Goal: Task Accomplishment & Management: Use online tool/utility

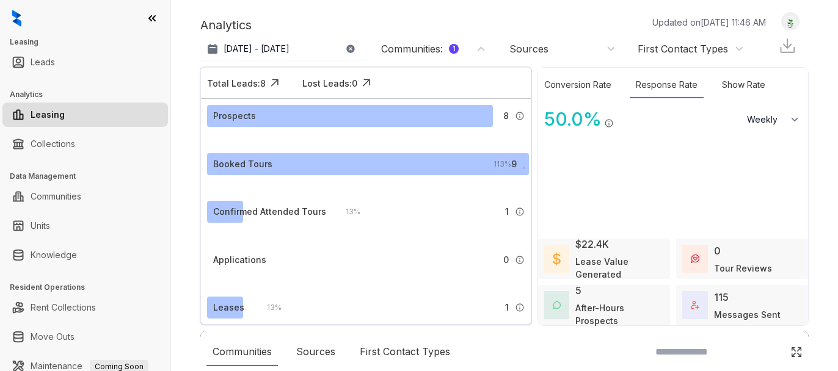
select select "******"
drag, startPoint x: 0, startPoint y: 0, endPoint x: 64, endPoint y: 138, distance: 152.2
click at [64, 138] on link "Collections" at bounding box center [53, 144] width 45 height 24
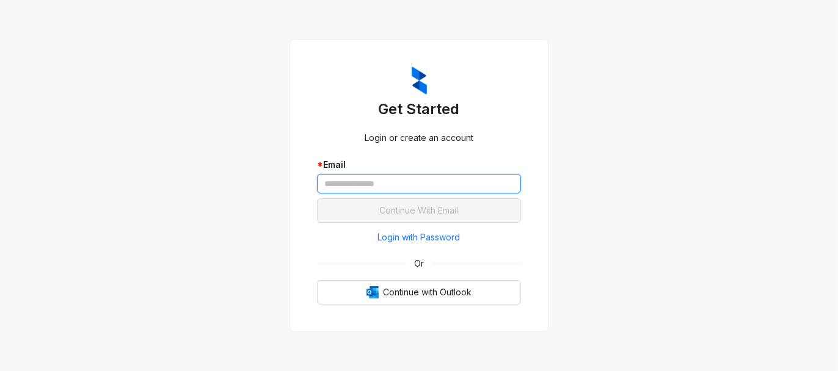
click at [396, 178] on input "text" at bounding box center [419, 184] width 204 height 20
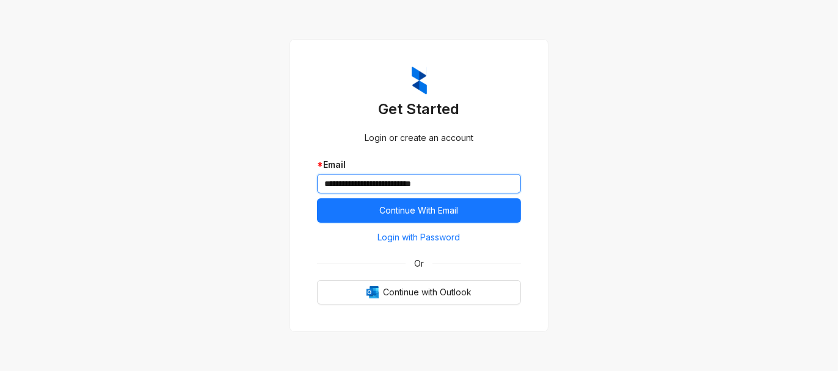
type input "**********"
click at [317, 198] on button "Continue With Email" at bounding box center [419, 210] width 204 height 24
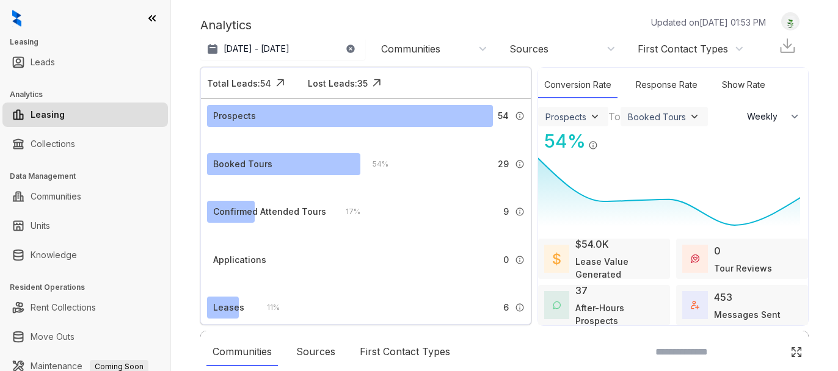
select select "******"
click at [45, 147] on link "Collections" at bounding box center [53, 144] width 45 height 24
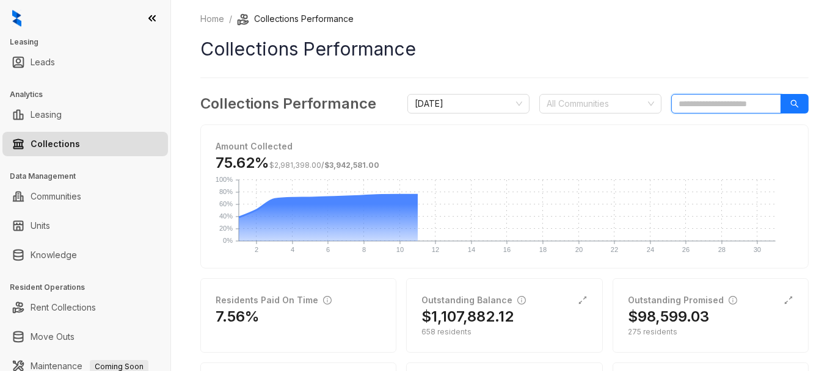
click at [684, 104] on input "search" at bounding box center [726, 104] width 110 height 20
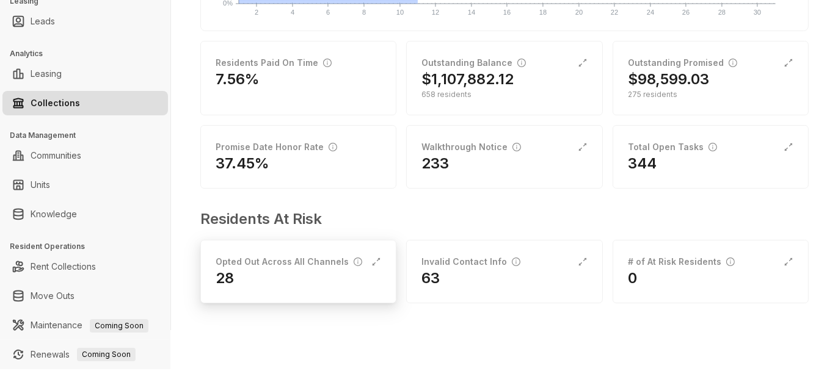
scroll to position [61, 0]
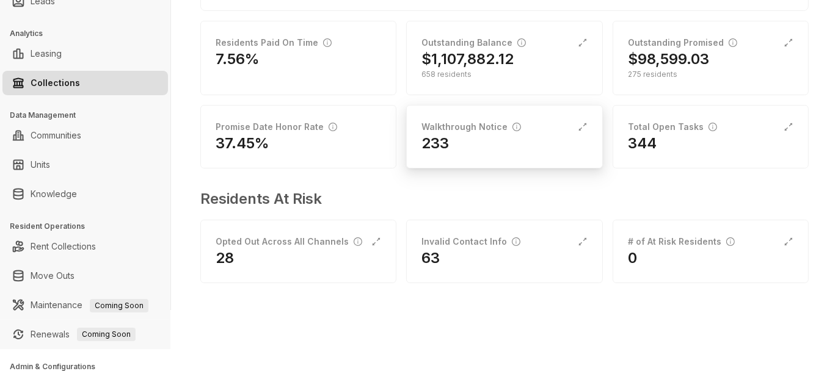
click at [438, 143] on h2 "233" at bounding box center [434, 144] width 27 height 20
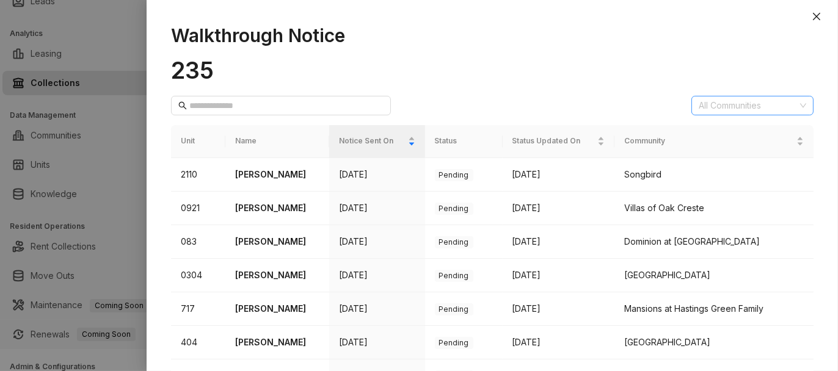
click at [760, 111] on div at bounding box center [746, 105] width 104 height 17
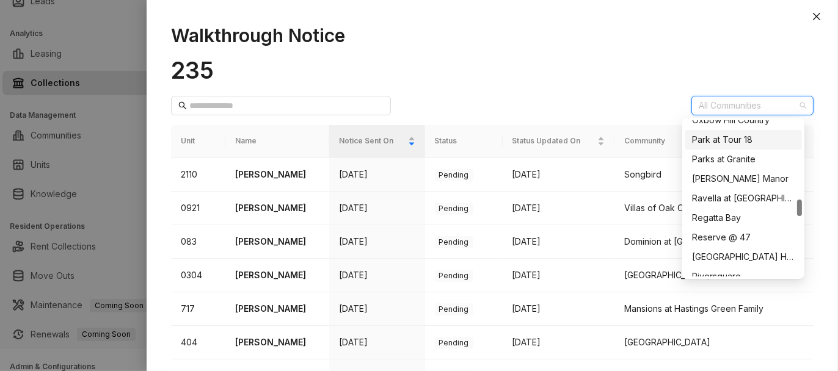
scroll to position [672, 0]
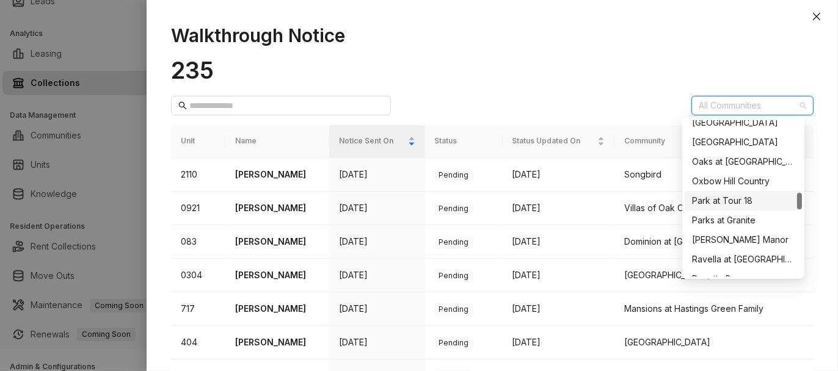
click at [727, 202] on div "Park at Tour 18" at bounding box center [743, 200] width 103 height 13
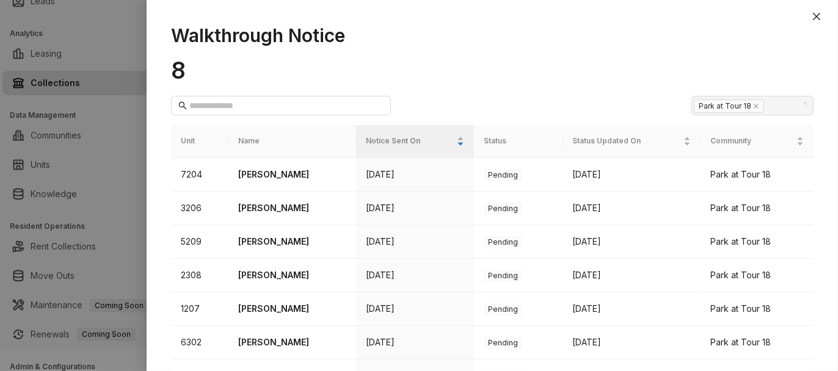
click at [510, 54] on div "Walkthrough Notice 8 Park at Tour 18 Park at Tour 18 Unit Name Notice Sent On S…" at bounding box center [492, 191] width 691 height 359
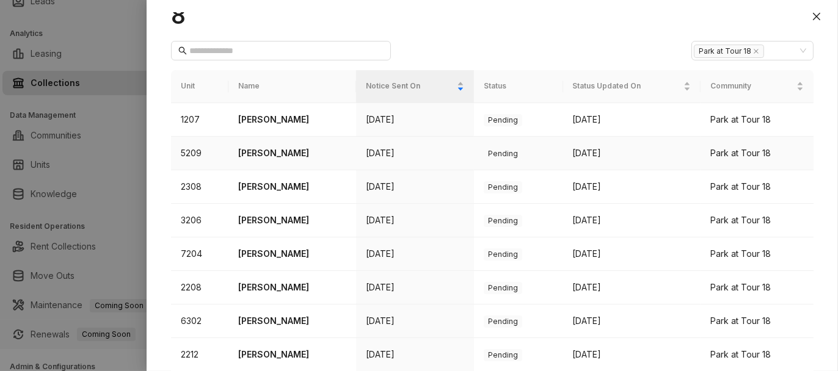
scroll to position [0, 0]
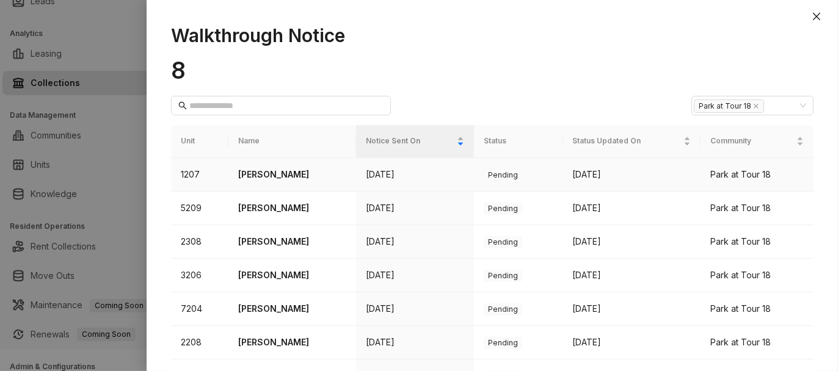
click at [231, 172] on td "Aaron Ross" at bounding box center [292, 175] width 128 height 34
click at [245, 172] on p "Aaron Ross" at bounding box center [292, 174] width 108 height 13
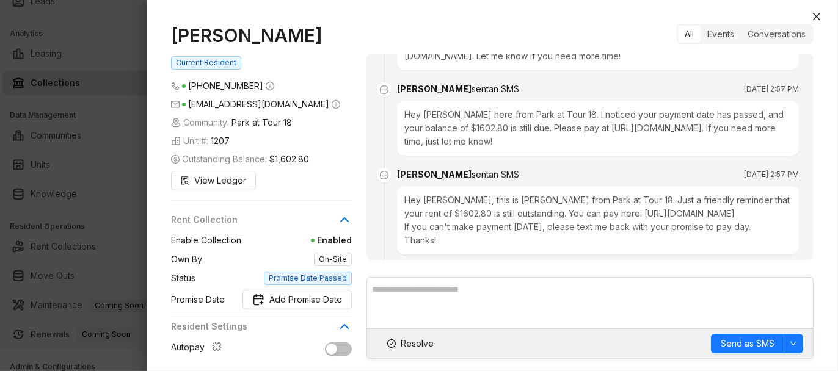
scroll to position [554, 0]
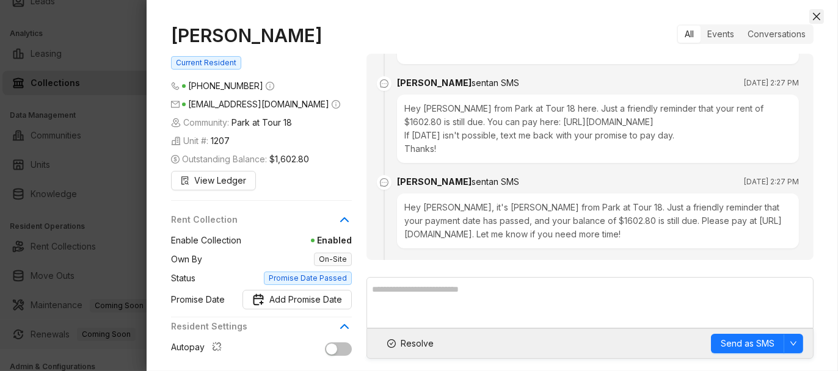
click at [818, 15] on icon "close" at bounding box center [816, 16] width 7 height 7
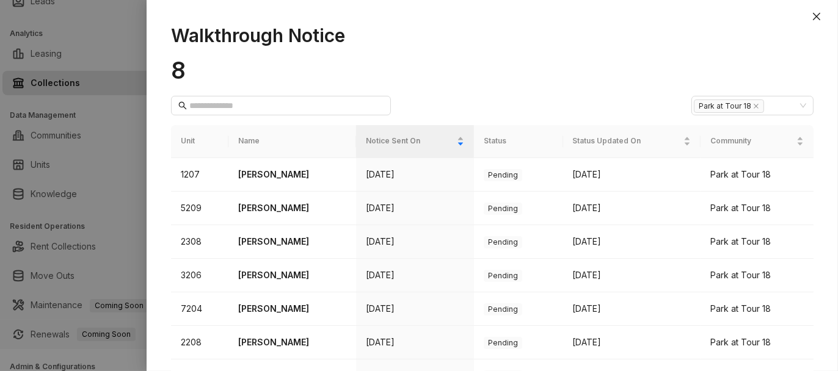
click at [816, 16] on icon "close" at bounding box center [817, 17] width 10 height 10
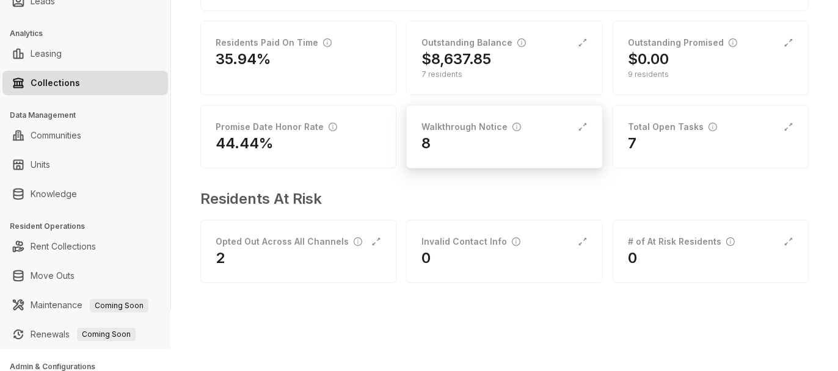
click at [461, 139] on div "8" at bounding box center [503, 144] width 165 height 20
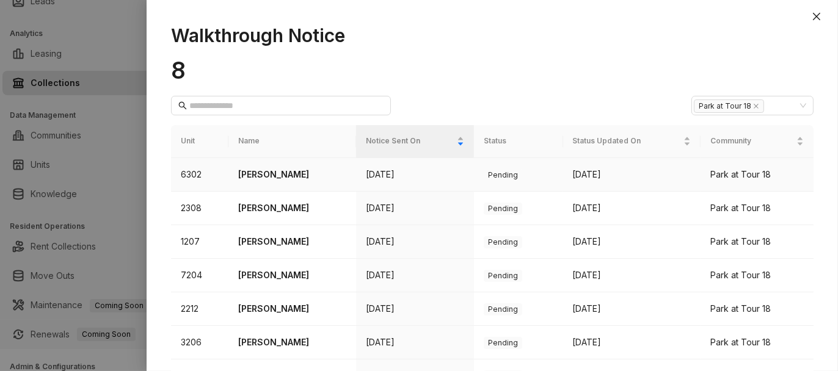
click at [197, 176] on td "6302" at bounding box center [199, 175] width 57 height 34
click at [182, 170] on td "6302" at bounding box center [199, 175] width 57 height 34
click at [820, 15] on icon "close" at bounding box center [817, 17] width 10 height 10
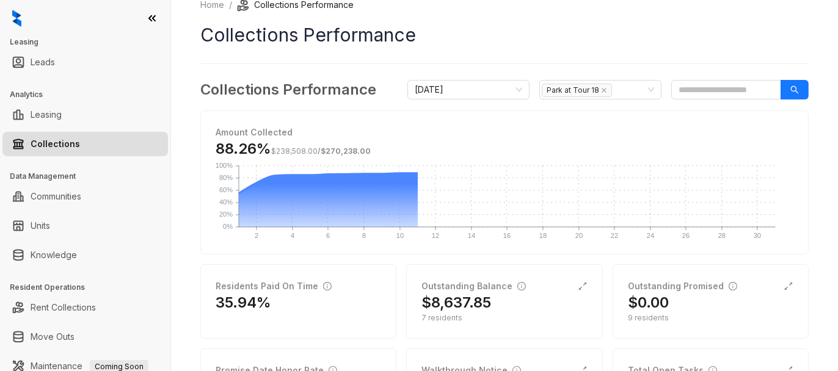
scroll to position [13, 0]
click at [714, 91] on input "search" at bounding box center [726, 91] width 110 height 20
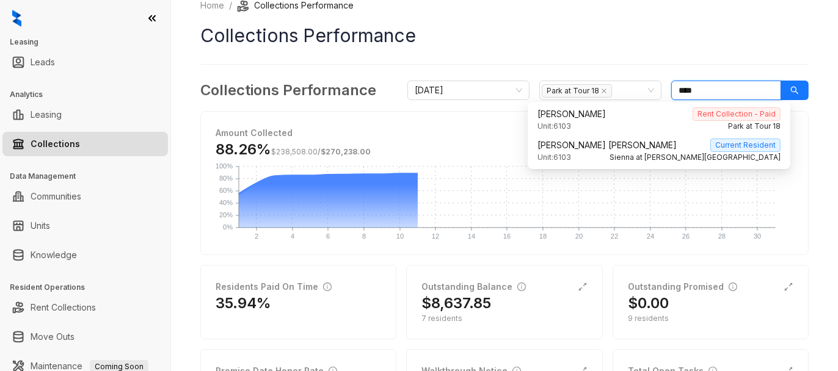
click at [691, 86] on input "****" at bounding box center [726, 91] width 110 height 20
drag, startPoint x: 687, startPoint y: 87, endPoint x: 634, endPoint y: 85, distance: 53.2
click at [634, 85] on div "October 2025 Park at Tour 18 ****" at bounding box center [607, 91] width 401 height 20
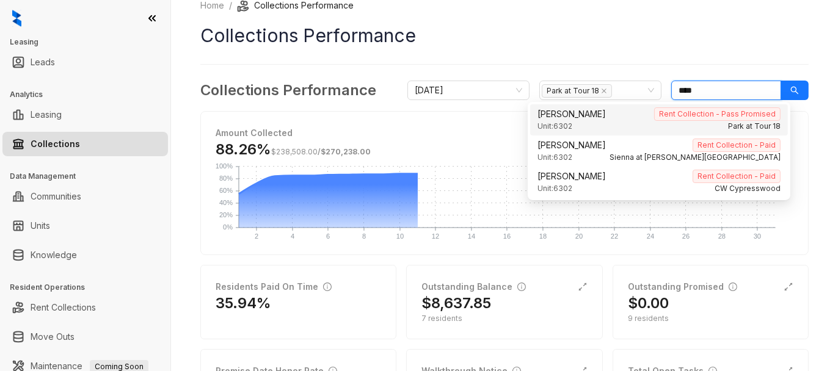
click at [620, 120] on div "Mabel Angel Rent Collection - Pass Promised" at bounding box center [658, 113] width 243 height 13
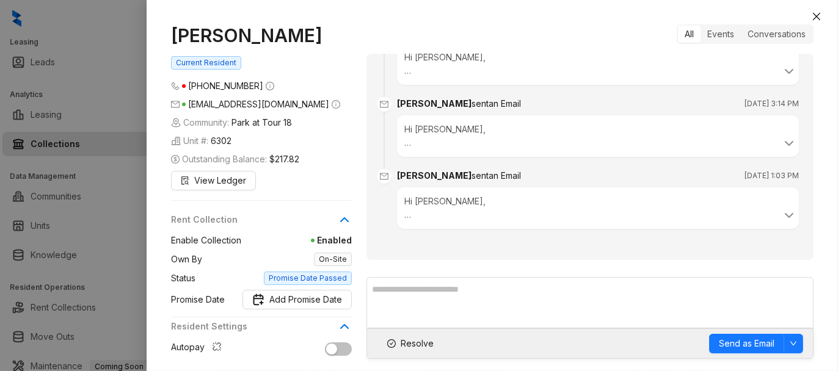
click at [339, 242] on span "Enabled" at bounding box center [296, 240] width 111 height 13
click at [322, 237] on span "Enabled" at bounding box center [296, 240] width 111 height 13
click at [346, 216] on icon at bounding box center [344, 220] width 15 height 15
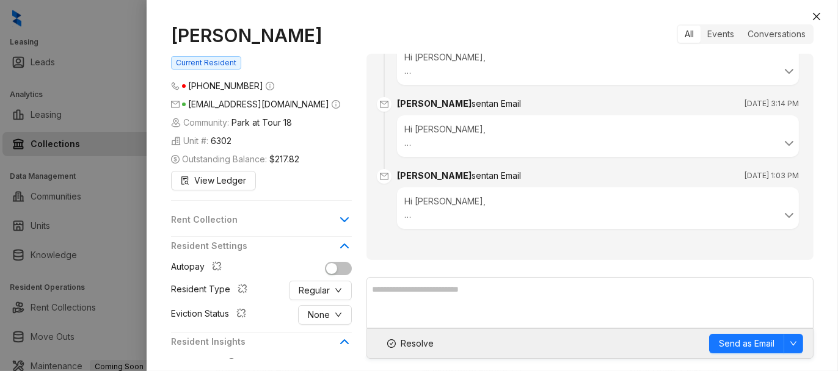
click at [346, 217] on icon at bounding box center [344, 220] width 15 height 15
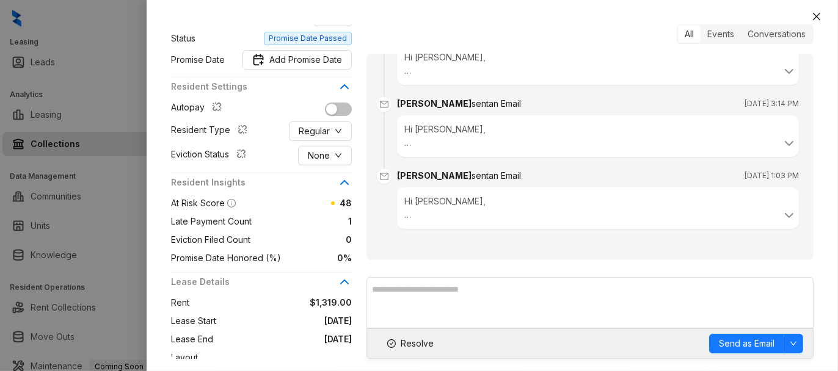
scroll to position [244, 0]
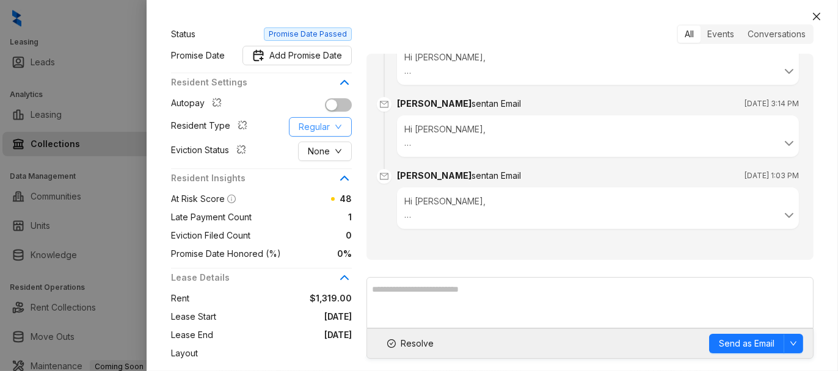
click at [330, 118] on button "Regular" at bounding box center [320, 127] width 63 height 20
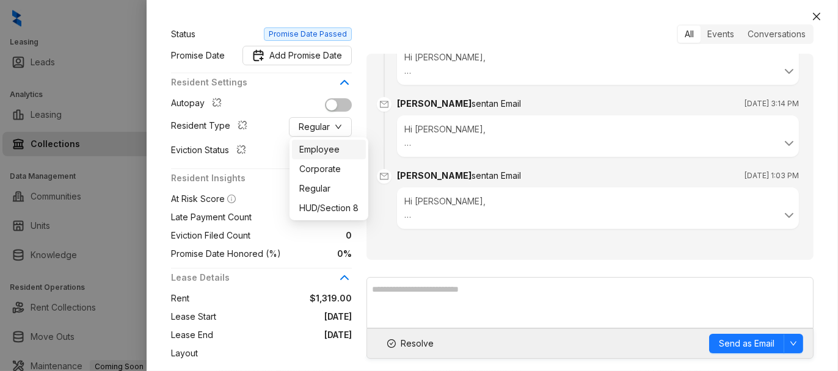
click at [328, 156] on span "Employee" at bounding box center [328, 149] width 59 height 13
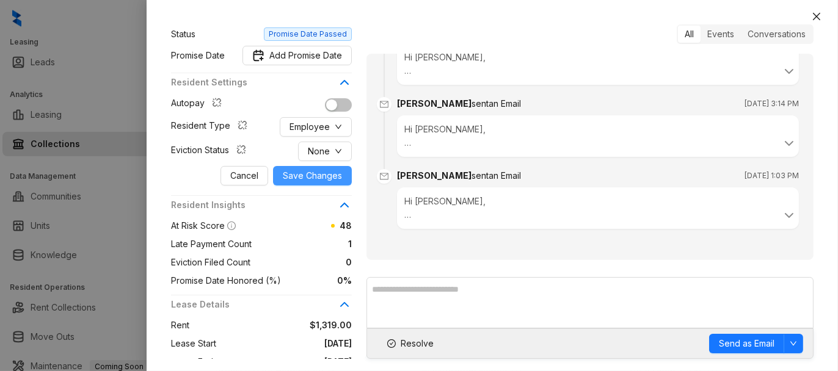
click at [313, 175] on span "Save Changes" at bounding box center [312, 175] width 59 height 13
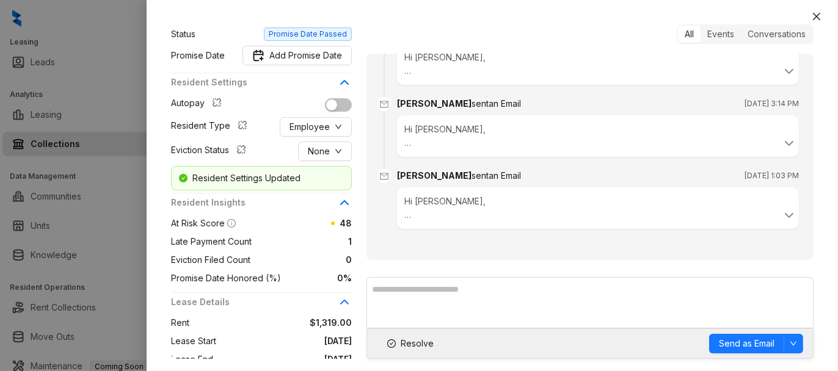
scroll to position [366, 0]
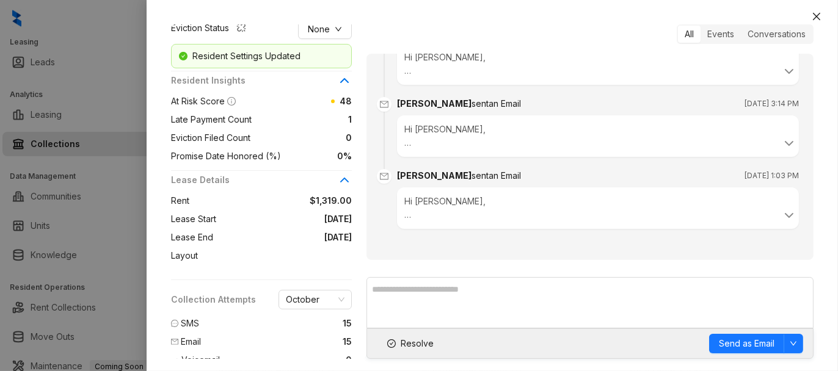
click at [347, 99] on span "48" at bounding box center [346, 101] width 12 height 10
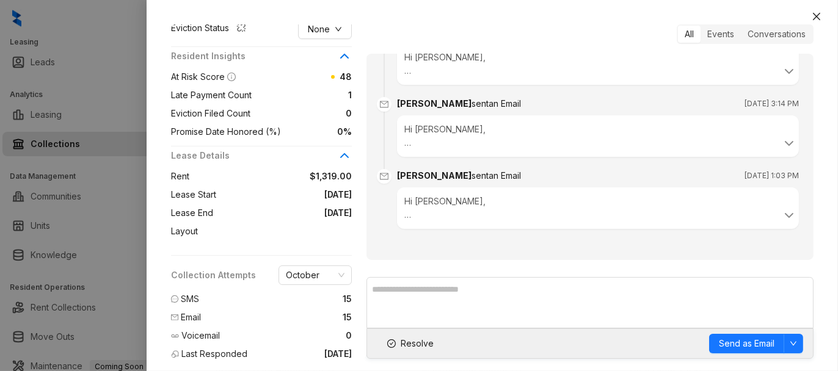
click at [335, 75] on span at bounding box center [333, 77] width 4 height 4
click at [333, 75] on span at bounding box center [333, 77] width 4 height 4
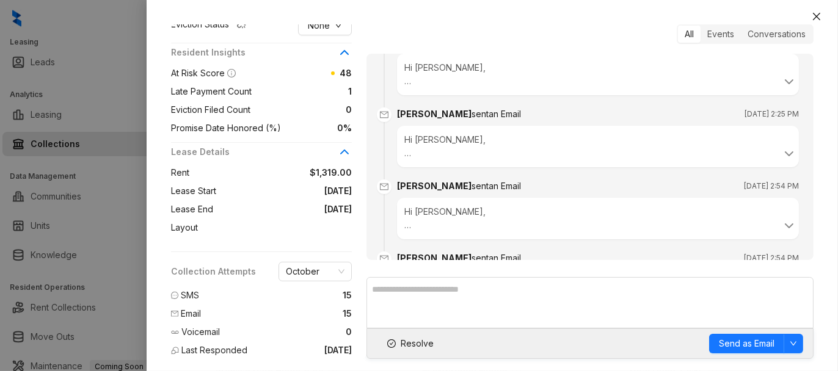
scroll to position [428, 0]
click at [406, 340] on span "Resolve" at bounding box center [417, 343] width 33 height 13
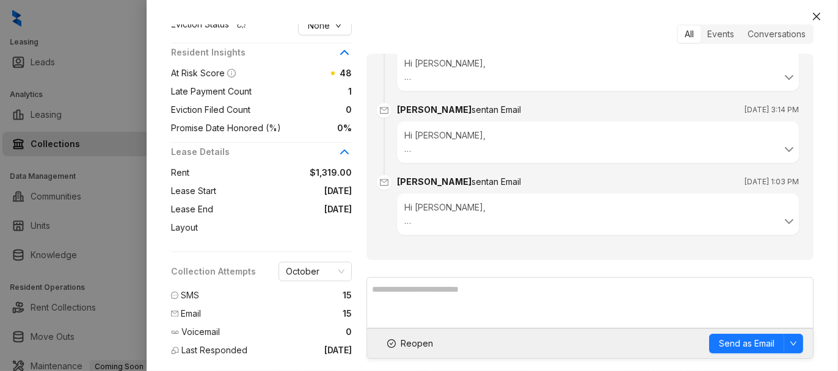
scroll to position [1100, 0]
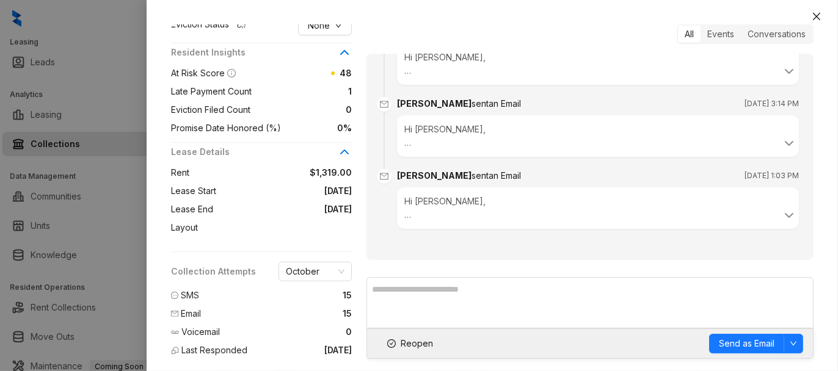
click at [516, 222] on div "Hi Mabel, This is Kelsey from Park at Tour 18. Your overdue payment of $217.82 …" at bounding box center [597, 208] width 387 height 27
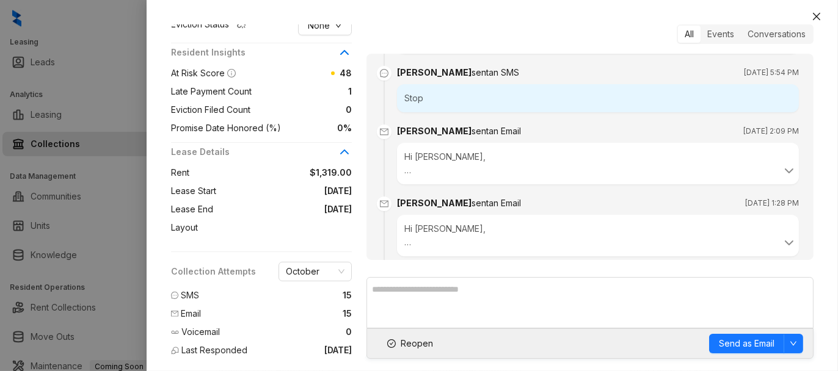
scroll to position [0, 0]
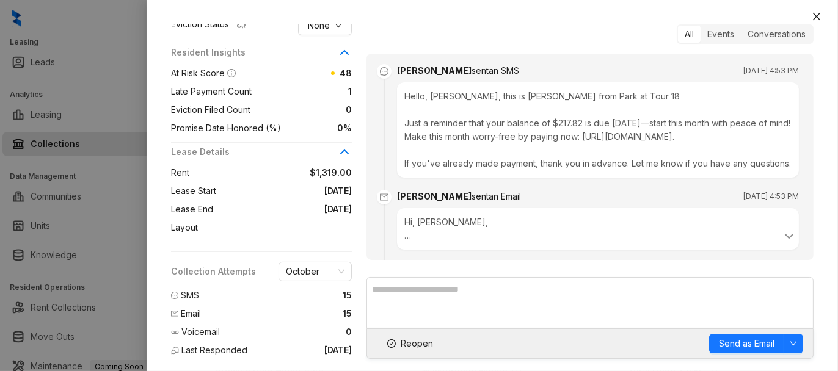
click at [473, 131] on div "Hello, Mabel, this is Kelsey from Park at Tour 18 Just a reminder that your bal…" at bounding box center [598, 129] width 402 height 95
click at [643, 132] on div "Hello, Mabel, this is Kelsey from Park at Tour 18 Just a reminder that your bal…" at bounding box center [598, 129] width 402 height 95
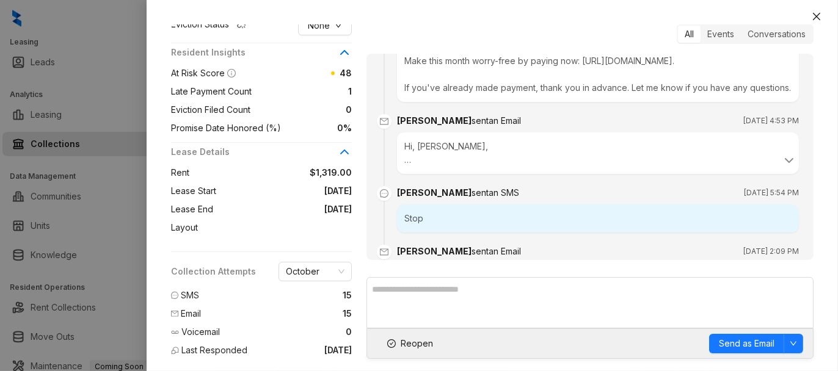
scroll to position [122, 0]
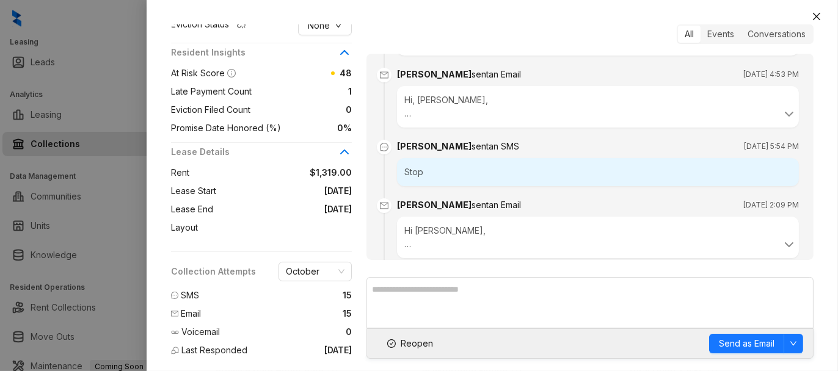
click at [509, 120] on div "Hi, Mabel, This is Kelsey from Park at Tour 18 Just a reminder that your balanc…" at bounding box center [597, 106] width 387 height 27
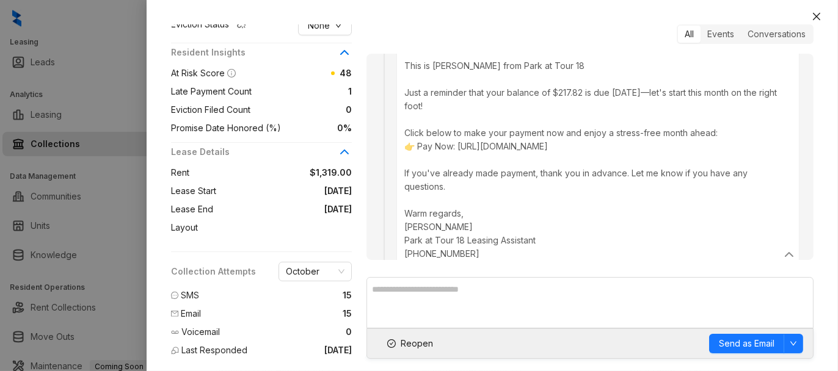
scroll to position [366, 0]
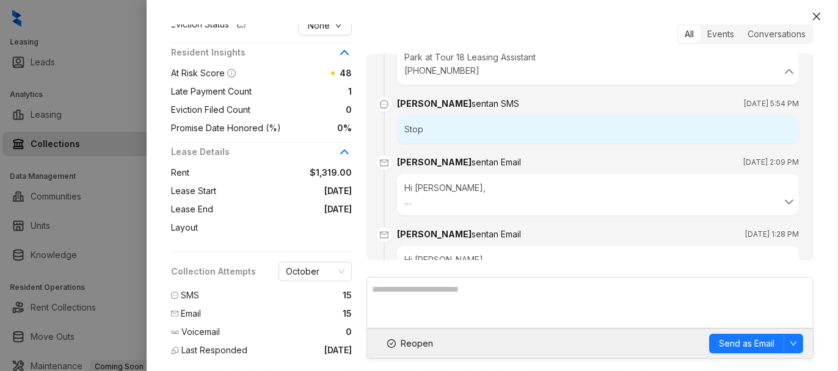
click at [464, 144] on div "Stop" at bounding box center [598, 129] width 402 height 28
click at [444, 144] on div "Stop" at bounding box center [598, 129] width 402 height 28
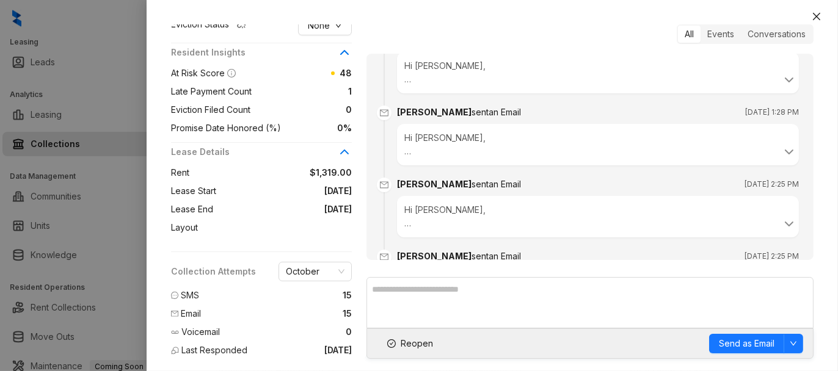
click at [450, 84] on div "Hi Mabel, We are writing to inform you that, as of the 3rd, you are in default …" at bounding box center [597, 72] width 387 height 27
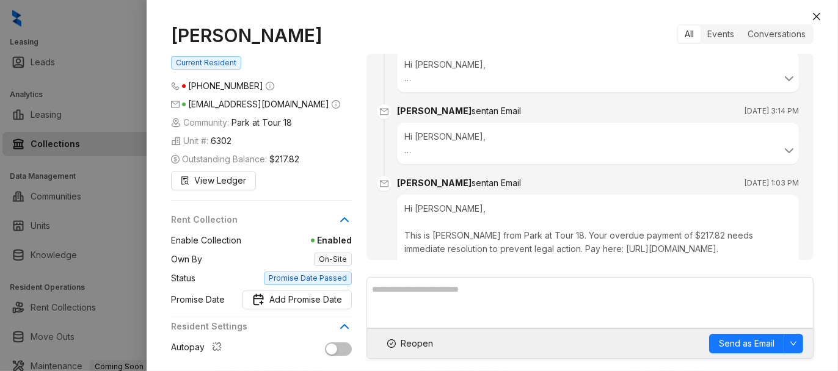
scroll to position [1569, 0]
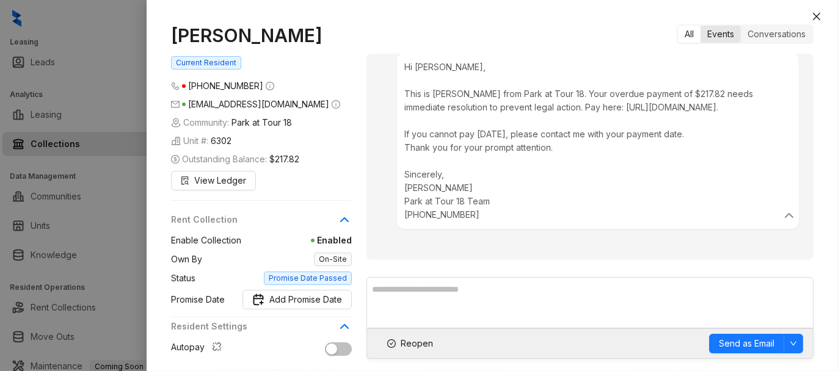
click at [724, 29] on div "Events" at bounding box center [720, 34] width 40 height 17
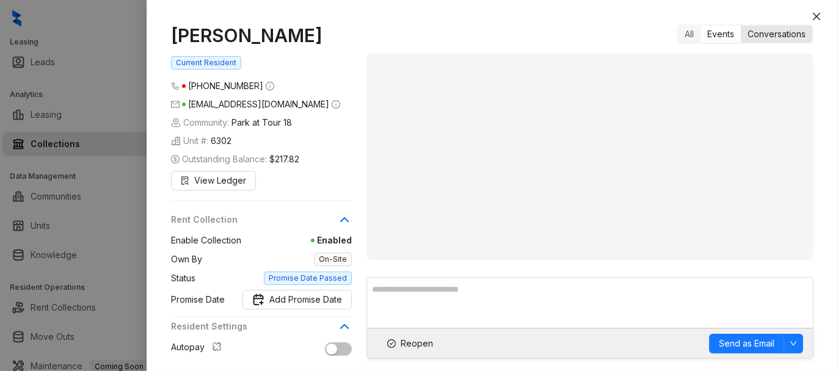
click at [779, 39] on div "Conversations" at bounding box center [776, 34] width 71 height 17
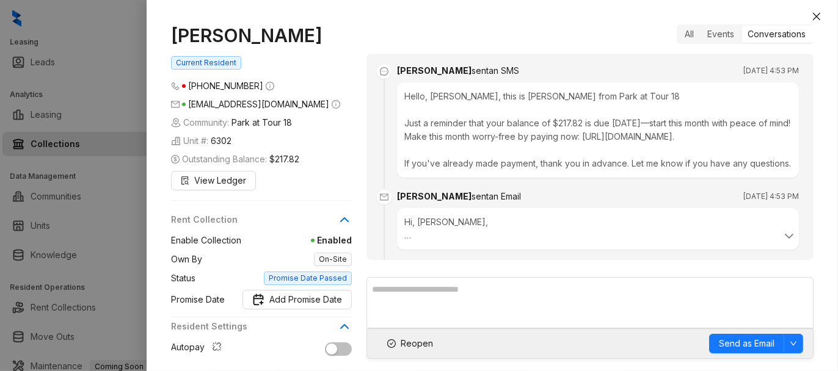
scroll to position [1100, 0]
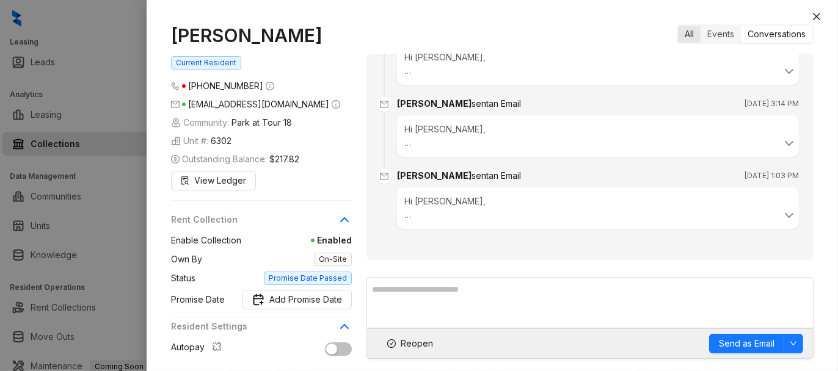
click at [690, 34] on div "All" at bounding box center [689, 34] width 23 height 17
click at [816, 16] on icon "close" at bounding box center [816, 16] width 7 height 7
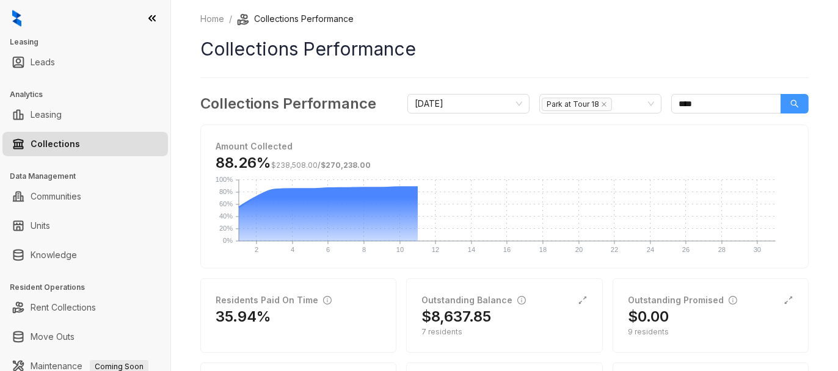
click at [790, 105] on icon "search" at bounding box center [794, 104] width 9 height 9
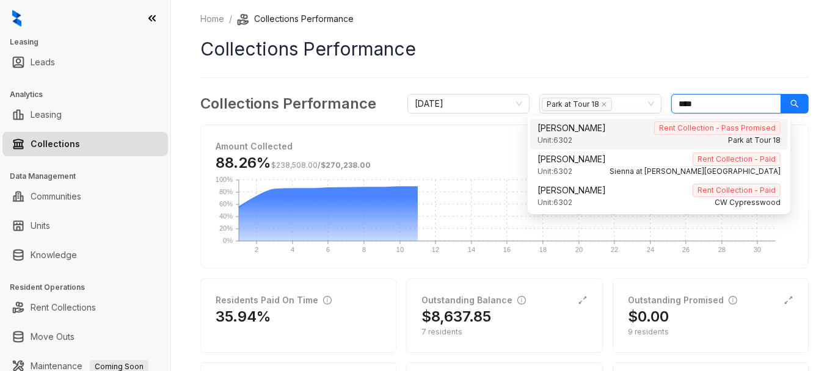
click at [606, 132] on div "Mabel Angel Rent Collection - Pass Promised" at bounding box center [658, 128] width 243 height 13
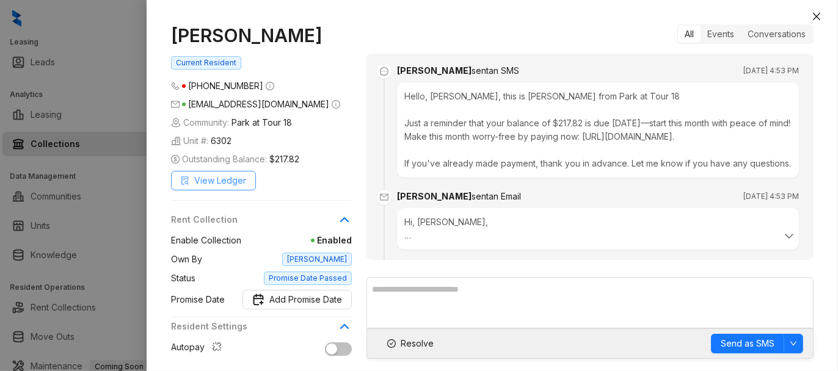
scroll to position [1141, 0]
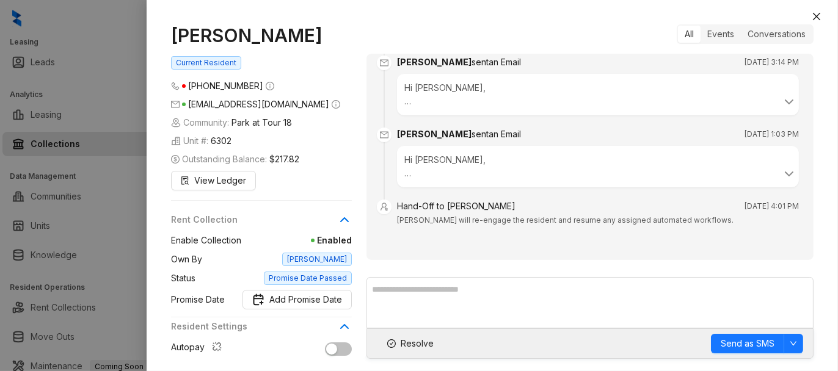
click at [466, 92] on div "Hi Mabel, This is Kelsey from Park at Tour 18. I wanted to remind you that your…" at bounding box center [597, 94] width 387 height 27
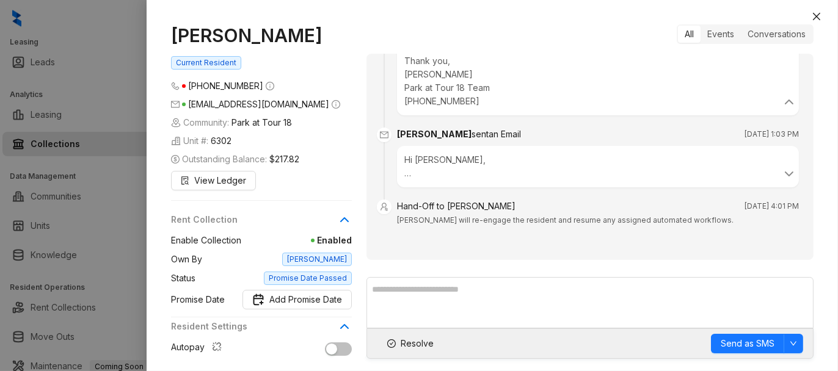
scroll to position [1288, 0]
click at [457, 154] on div "Hi Mabel, This is Kelsey from Park at Tour 18. Your overdue payment of $217.82 …" at bounding box center [598, 167] width 402 height 42
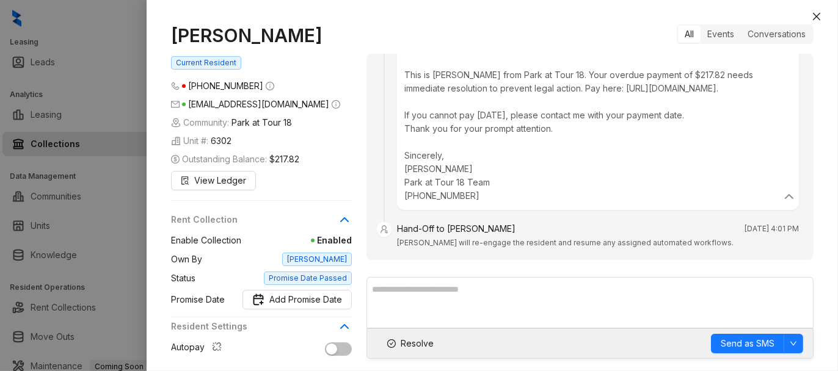
scroll to position [1423, 0]
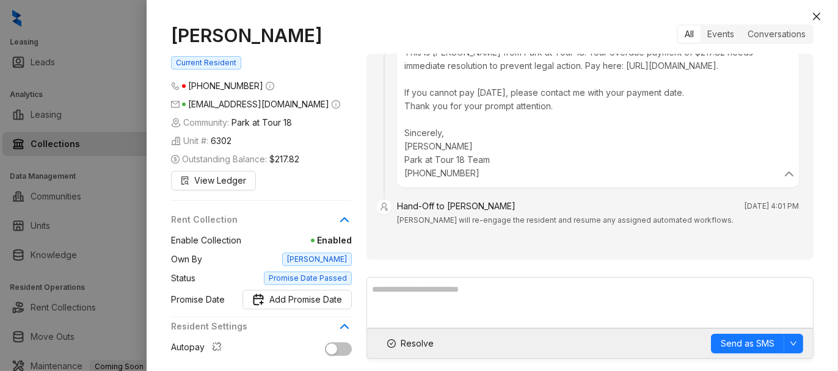
click at [400, 216] on div "Hand-Off to Kelsey Oct 11, 2025 at 4:01 PM Kelsey will re-engage the resident a…" at bounding box center [598, 214] width 402 height 29
click at [421, 207] on div "Hand-Off to Kelsey" at bounding box center [456, 206] width 118 height 13
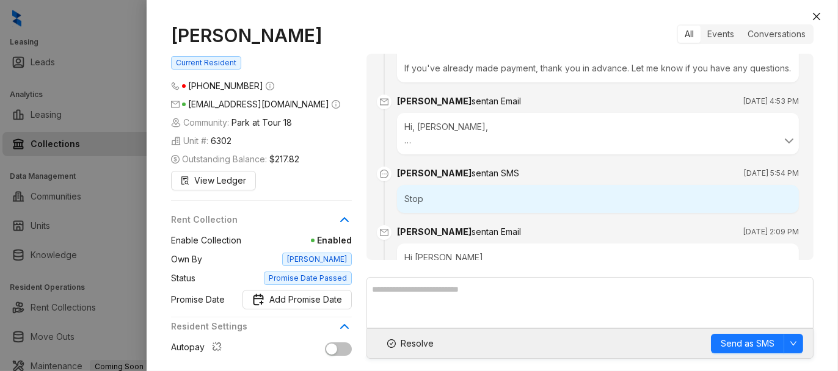
scroll to position [183, 0]
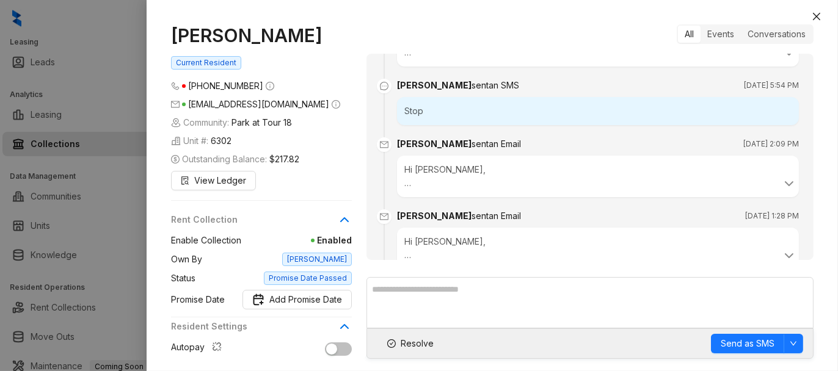
click at [500, 124] on div "Stop" at bounding box center [598, 111] width 402 height 28
click at [485, 197] on div "Hi Mabel, We are writing to inform you that, as of the 3rd, you are in default …" at bounding box center [598, 177] width 402 height 42
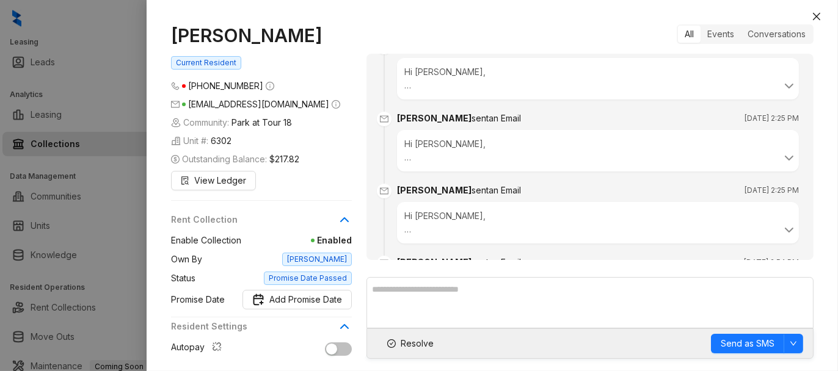
scroll to position [489, 0]
click at [485, 91] on div "Hi Mabel, Good Afternoon Mabel, its Kelsey, Your account is past due. If you ha…" at bounding box center [597, 77] width 387 height 27
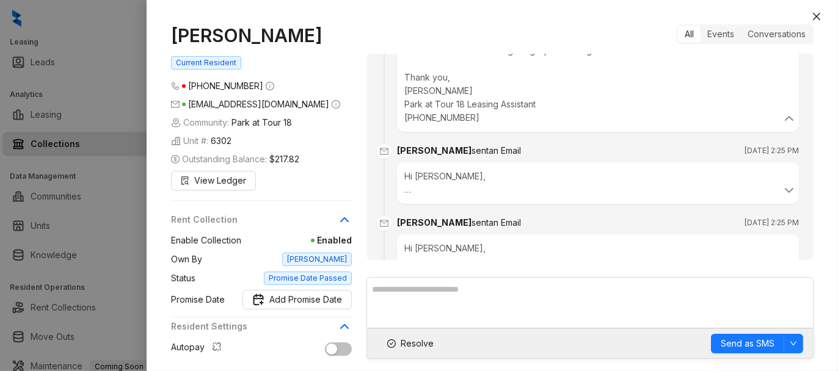
scroll to position [672, 0]
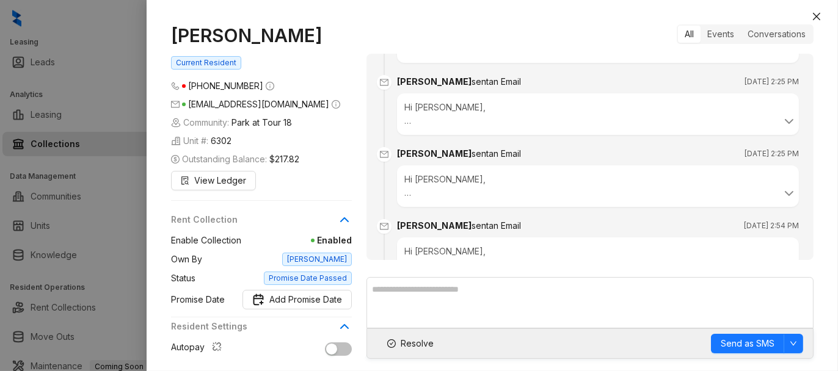
click at [508, 128] on div "Hi Mabel, I hope you're having a wonderful day! This is Kelsey from Park at Tou…" at bounding box center [597, 114] width 387 height 27
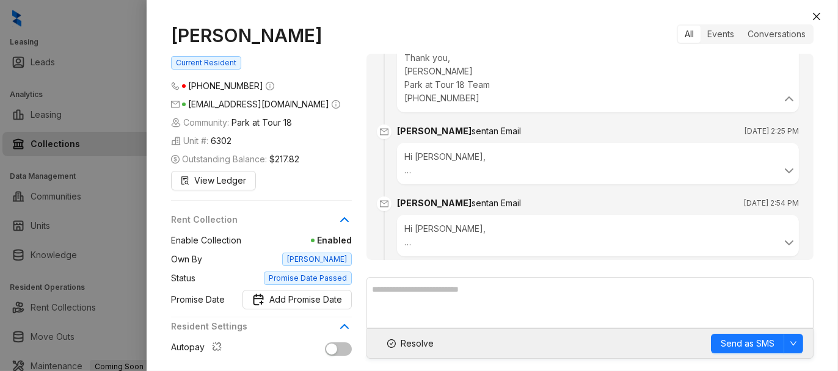
scroll to position [855, 0]
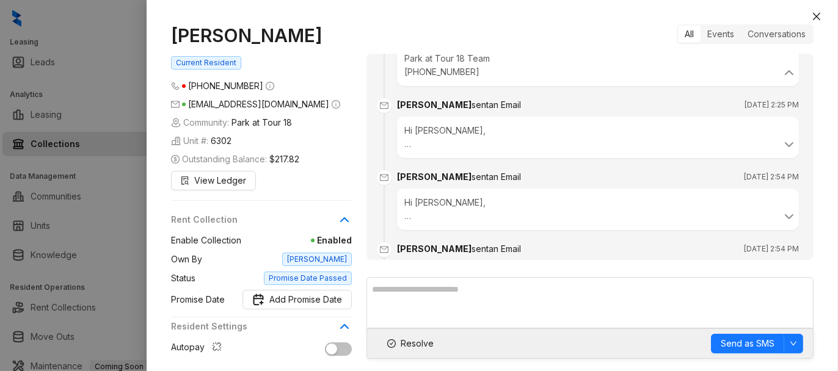
click at [622, 151] on div "Hi Mabel, I hope you're having a great day! This is Kelsey from Park at Tour 18…" at bounding box center [597, 137] width 387 height 27
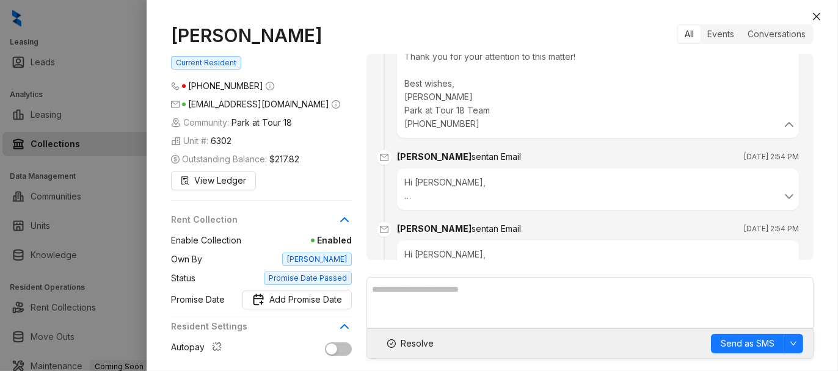
scroll to position [1099, 0]
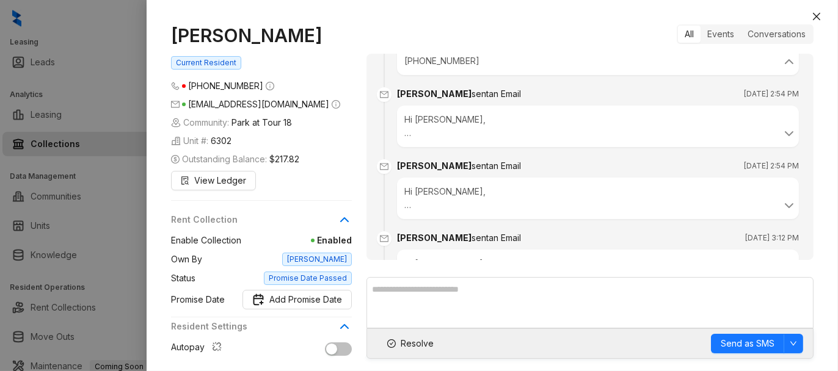
click at [638, 140] on div "Hi Mabel, I hope this message finds you well. This is Kelsey from Park at Tour …" at bounding box center [597, 126] width 387 height 27
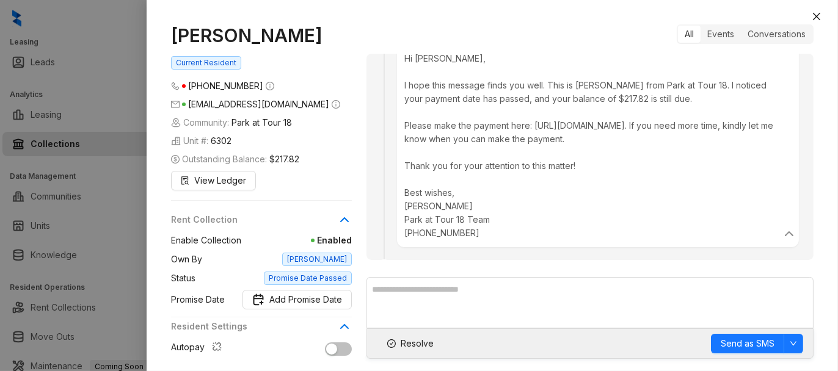
scroll to position [1221, 0]
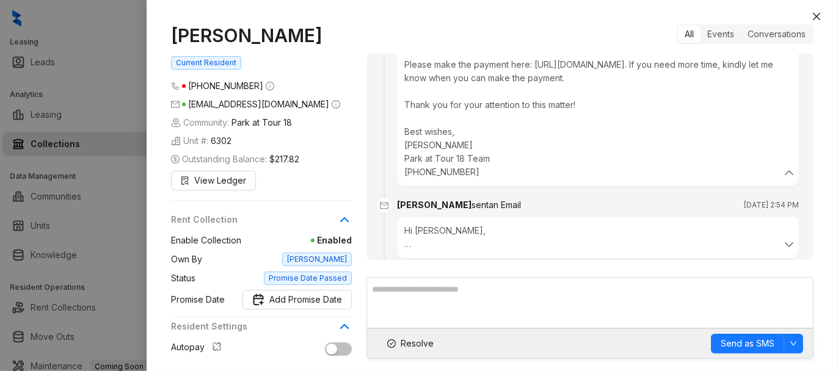
click at [523, 251] on div "Hi Mabel, I hope you're having a great day! This is Kelsey from Park at Tour 18…" at bounding box center [597, 237] width 387 height 27
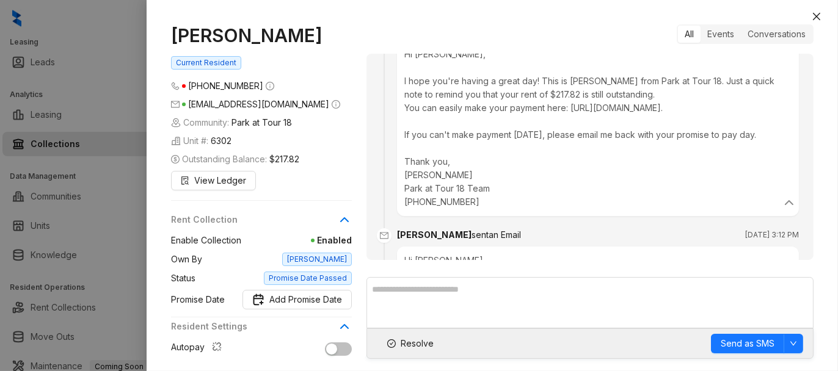
scroll to position [1466, 0]
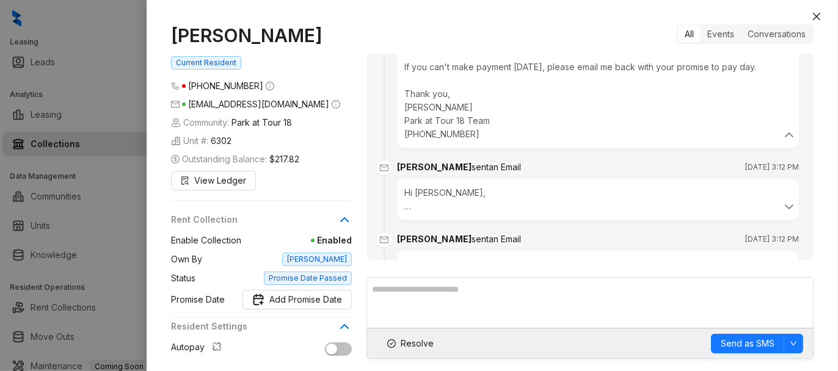
click at [543, 211] on div "Hi Mabel, I hope you're doing well! This is Kelsey from Park at Tour 18. Just a…" at bounding box center [597, 199] width 387 height 27
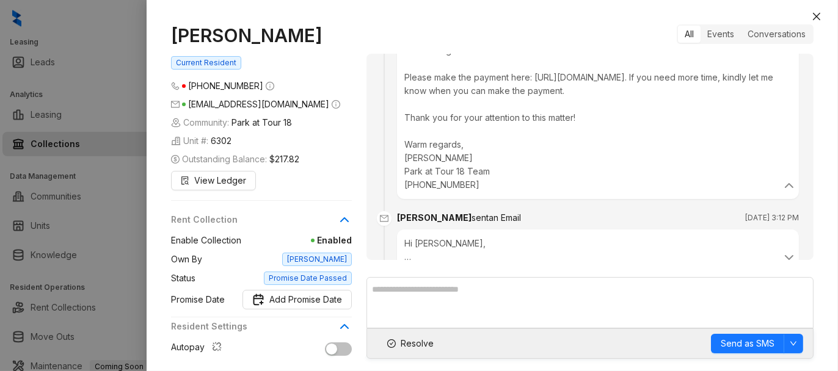
scroll to position [1710, 0]
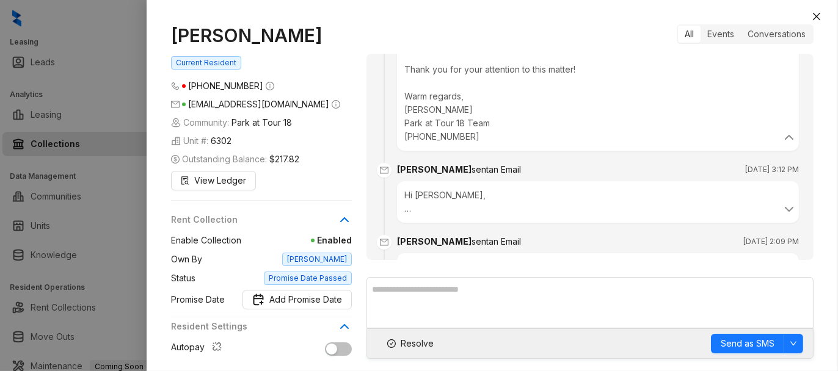
click at [524, 202] on div "Hi Mabel, I hope you're having a wonderful day! This is Kelsey from Park at Tou…" at bounding box center [597, 202] width 387 height 27
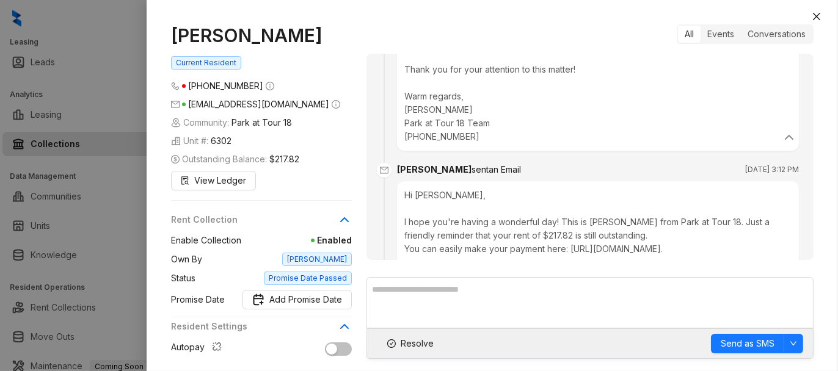
scroll to position [1832, 0]
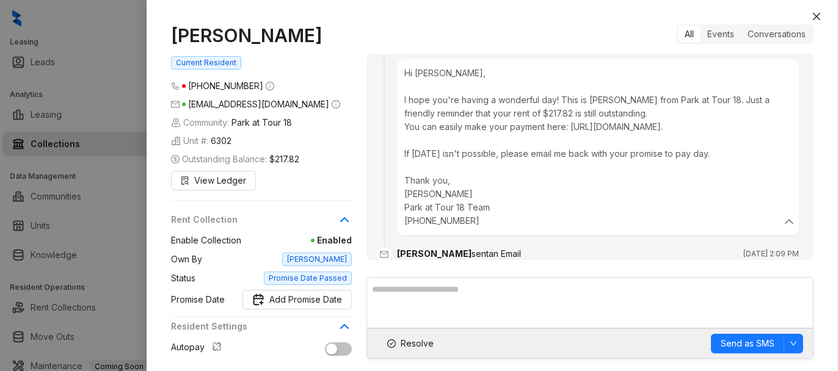
click at [824, 15] on div "Mabel Angel Current Resident (832) 788 0508 mabel7angel@live.com Community: Par…" at bounding box center [492, 191] width 691 height 359
click at [816, 16] on icon "close" at bounding box center [816, 16] width 7 height 7
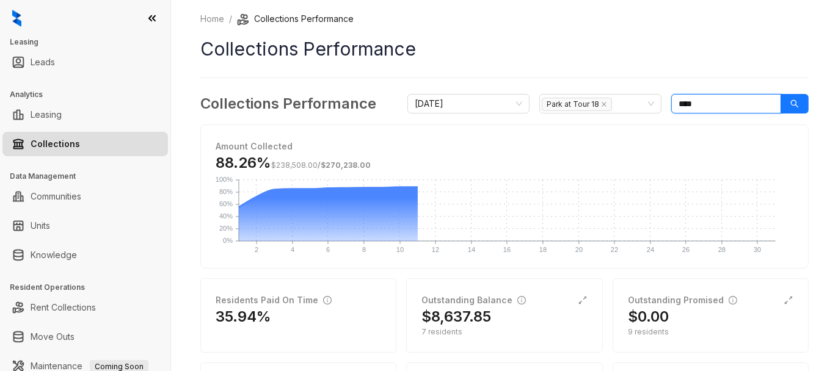
drag, startPoint x: 703, startPoint y: 100, endPoint x: 688, endPoint y: 109, distance: 18.1
click at [688, 109] on input "****" at bounding box center [726, 104] width 110 height 20
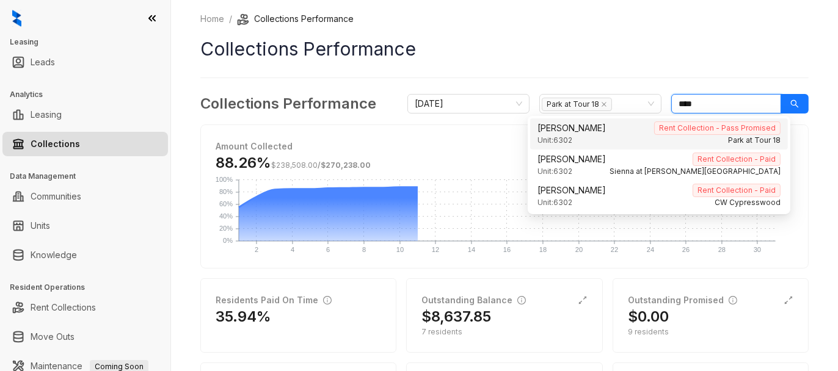
drag, startPoint x: 687, startPoint y: 107, endPoint x: 526, endPoint y: 89, distance: 162.3
click at [526, 89] on div "Home / Collections Performance Collections Performance Collections Performance …" at bounding box center [504, 285] width 608 height 546
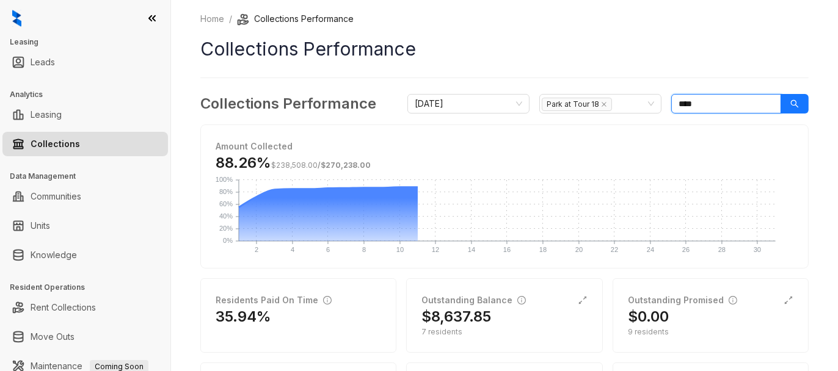
click at [716, 104] on input "****" at bounding box center [726, 104] width 110 height 20
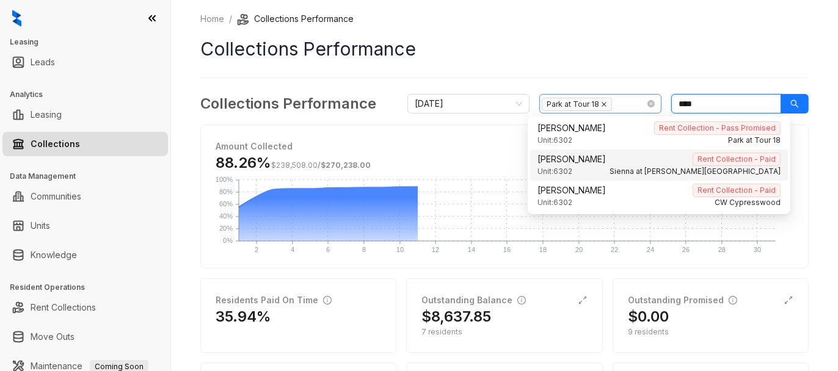
drag, startPoint x: 713, startPoint y: 102, endPoint x: 584, endPoint y: 103, distance: 128.9
click at [584, 103] on div "October 2025 Park at Tour 18 ****" at bounding box center [607, 104] width 401 height 20
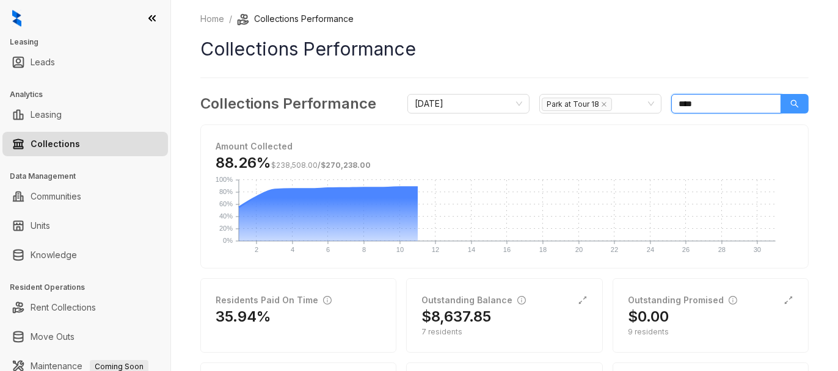
click at [784, 103] on button "button" at bounding box center [794, 104] width 28 height 20
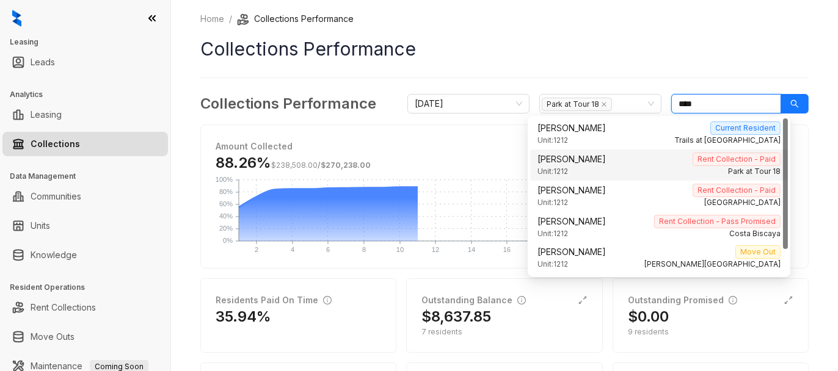
click at [575, 165] on span "Alicia Juarez" at bounding box center [571, 159] width 68 height 13
type input "****"
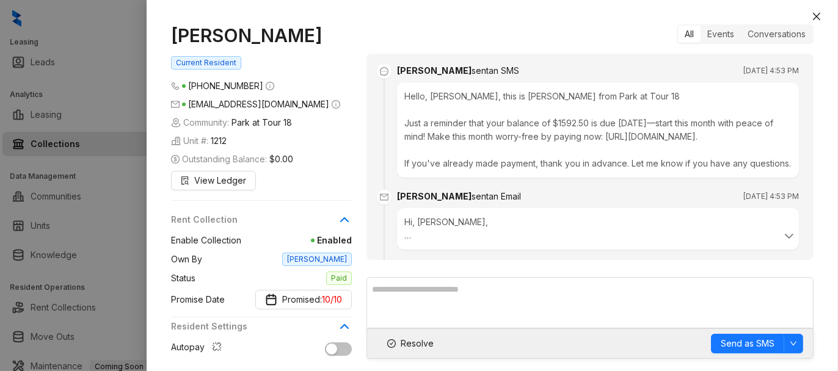
click at [569, 178] on div "Hello, Alicia, this is Kelsey from Park at Tour 18 Just a reminder that your ba…" at bounding box center [598, 129] width 402 height 95
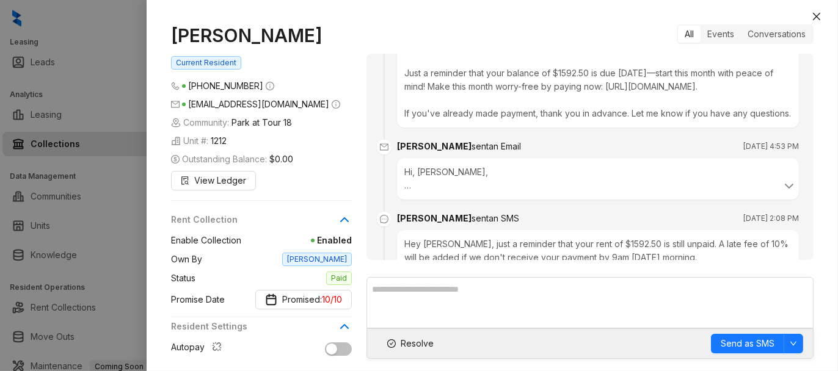
scroll to position [122, 0]
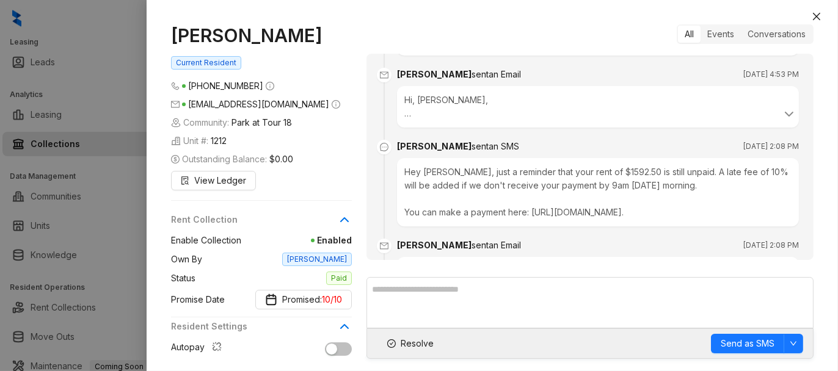
click at [506, 120] on div "Hi, Alicia, This is Kelsey from Park at Tour 18 Just a reminder that your balan…" at bounding box center [597, 106] width 387 height 27
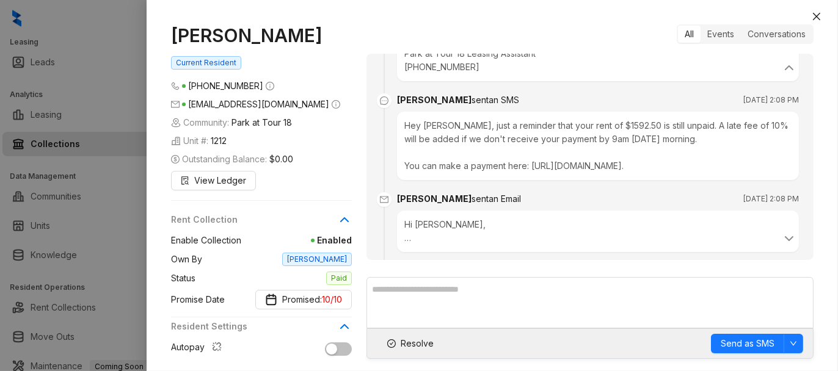
scroll to position [427, 0]
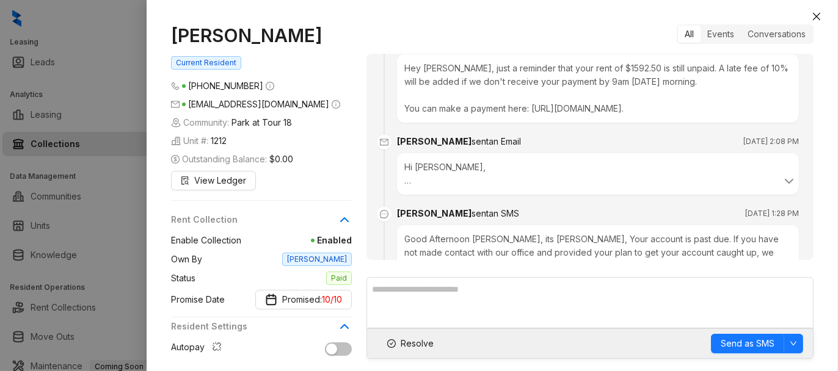
click at [718, 118] on div "Hey Alicia, just a reminder that your rent of $1592.50 is still unpaid. A late …" at bounding box center [598, 88] width 402 height 68
click at [518, 187] on div "Hi Alicia, We are writing to inform you that, as of the 3rd, you are in default…" at bounding box center [597, 174] width 387 height 27
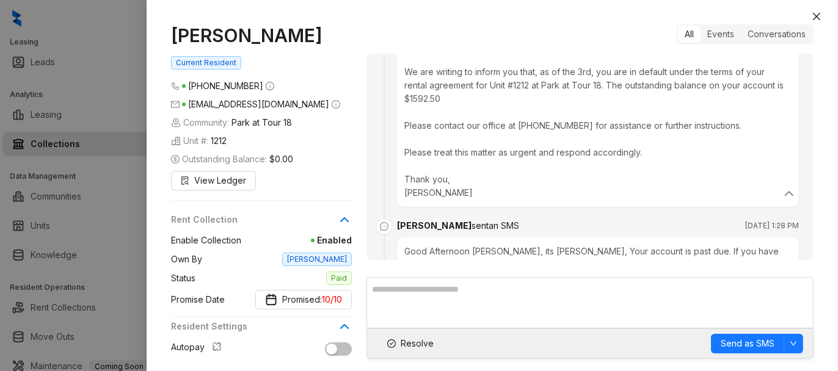
scroll to position [672, 0]
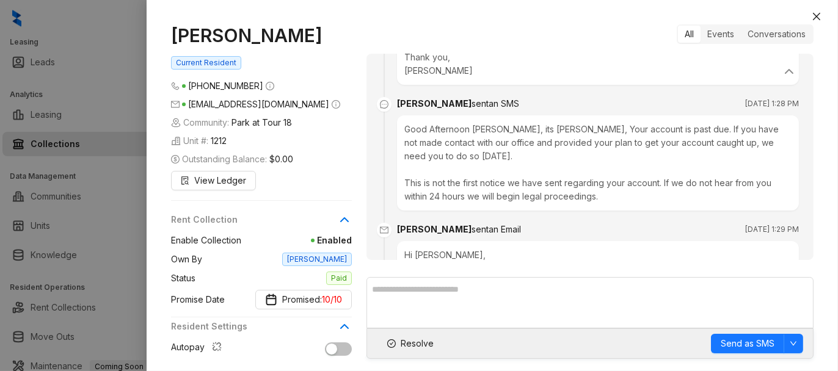
click at [550, 175] on div "Good Afternoon Alicia, its Kelsey, Your account is past due. If you have not ma…" at bounding box center [598, 162] width 402 height 95
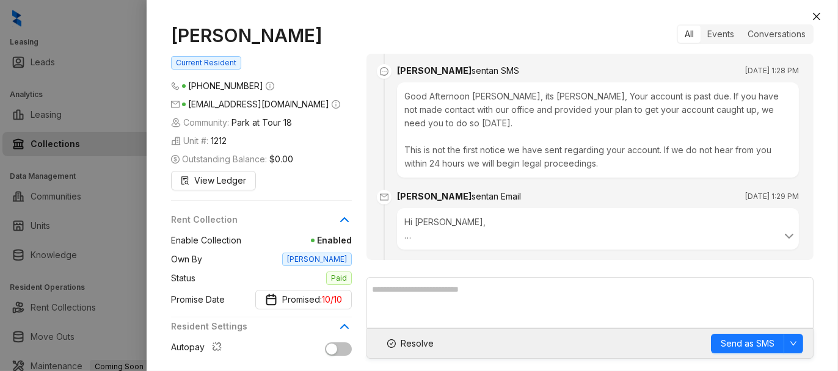
scroll to position [733, 0]
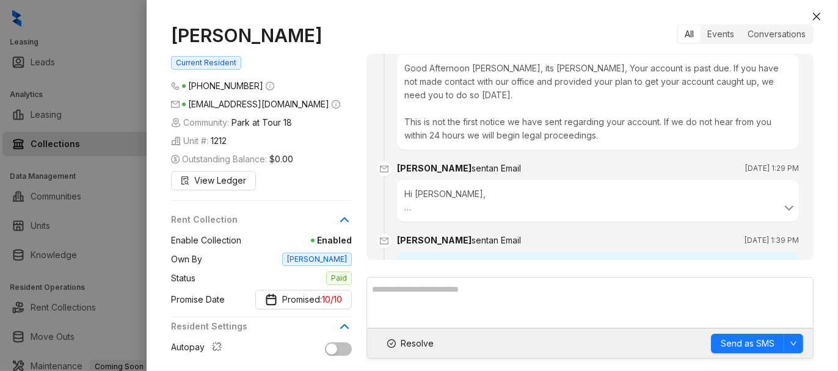
click at [592, 214] on div "Hi Alicia, Good Afternoon Alicia, its Kelsey, Your account is past due. If you …" at bounding box center [597, 200] width 387 height 27
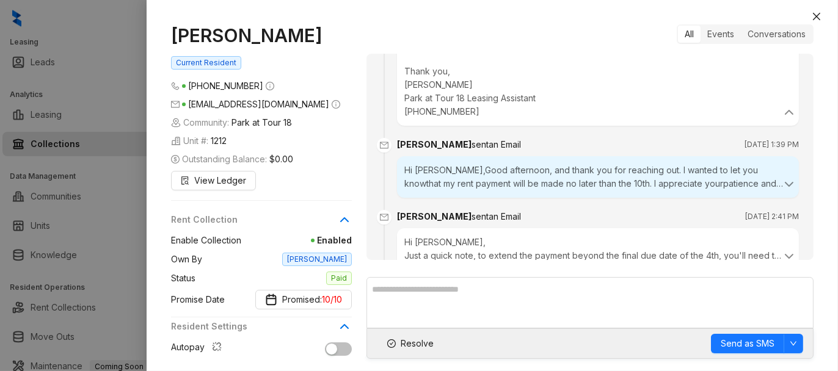
scroll to position [1038, 0]
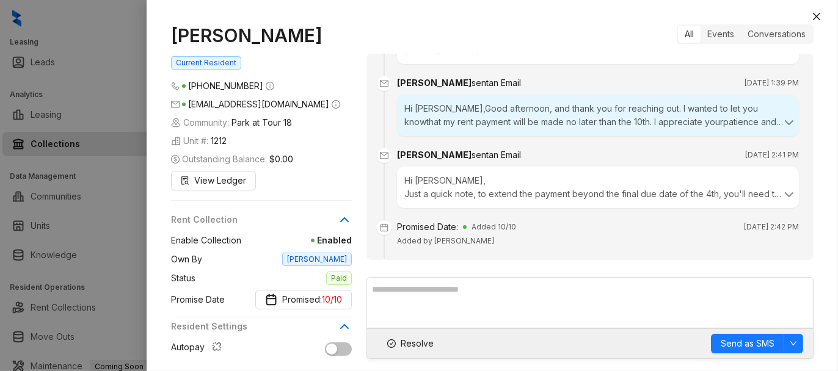
click at [496, 129] on div "Hi Kelsey,Good afternoon, and thank you for reaching out. I wanted to let you k…" at bounding box center [597, 115] width 387 height 27
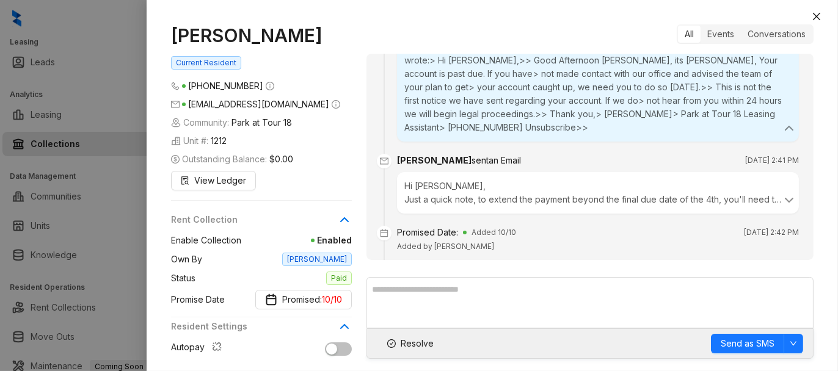
scroll to position [1160, 0]
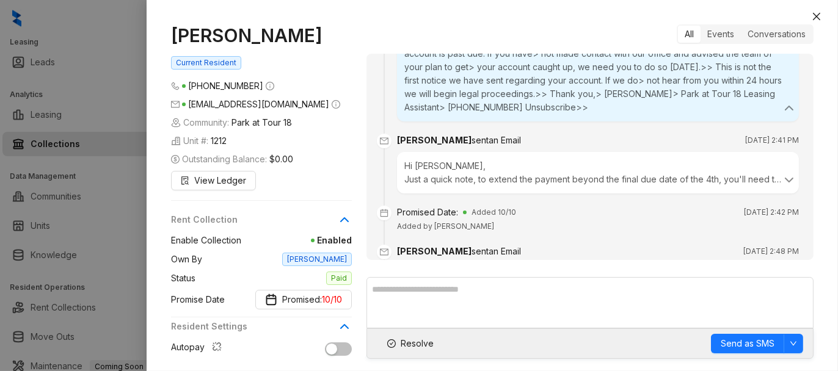
click at [496, 173] on h "Hi Alicia, Just a quick note, to extend the payment beyond the final due date o…" at bounding box center [592, 179] width 377 height 37
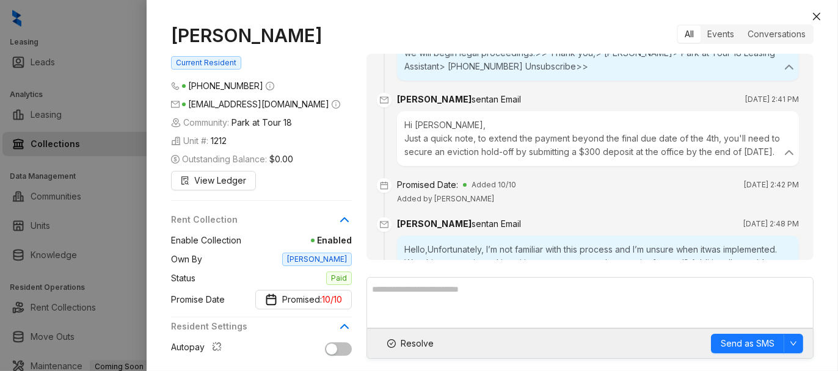
scroll to position [1221, 0]
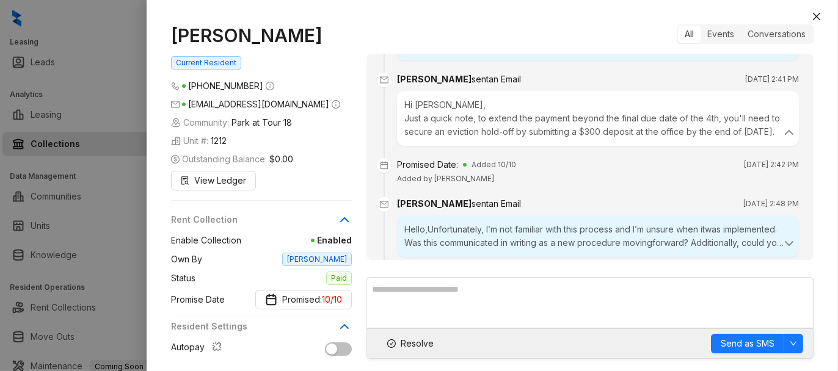
click at [418, 172] on div "Promised Date:" at bounding box center [427, 164] width 61 height 13
drag, startPoint x: 424, startPoint y: 176, endPoint x: 523, endPoint y: 184, distance: 99.2
click at [523, 172] on div "Promised Date: Added 10/10 Oct 4, 2025 at 2:42 PM" at bounding box center [598, 164] width 402 height 13
click at [603, 185] on div "Promised Date: Added 10/10 Oct 4, 2025 at 2:42 PM Added by Kelsey" at bounding box center [598, 171] width 402 height 27
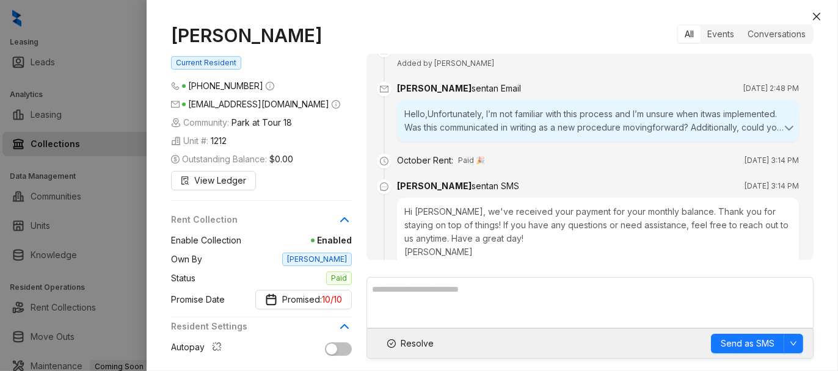
scroll to position [1405, 0]
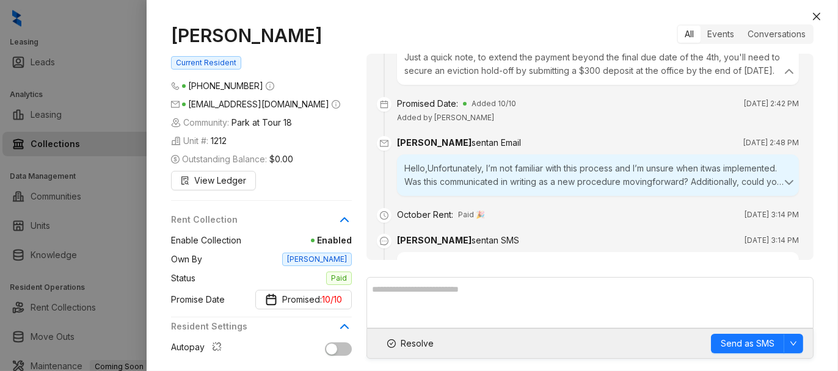
click at [681, 189] on div "Hello,Unfortunately, I’m not familiar with this process and I’m unsure when itw…" at bounding box center [597, 175] width 387 height 27
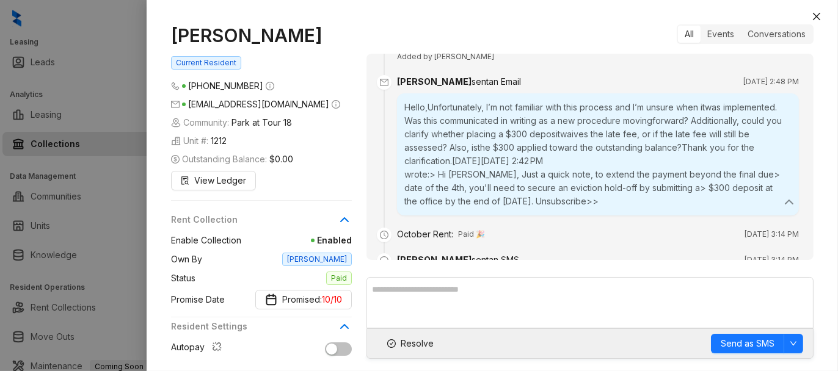
scroll to position [1343, 0]
